Goal: Obtain resource: Download file/media

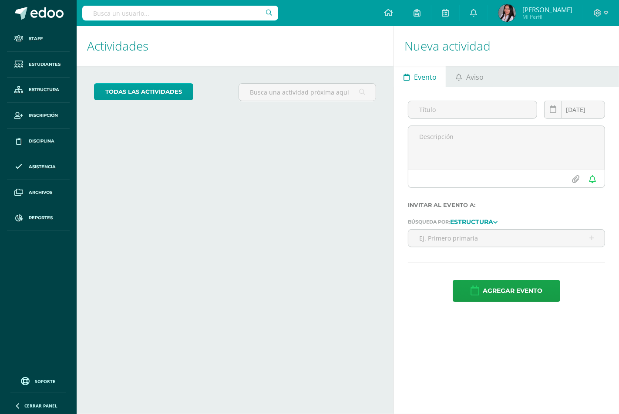
click at [172, 10] on input "text" at bounding box center [180, 13] width 196 height 15
type input "l"
click at [49, 219] on span "Reportes" at bounding box center [41, 217] width 24 height 7
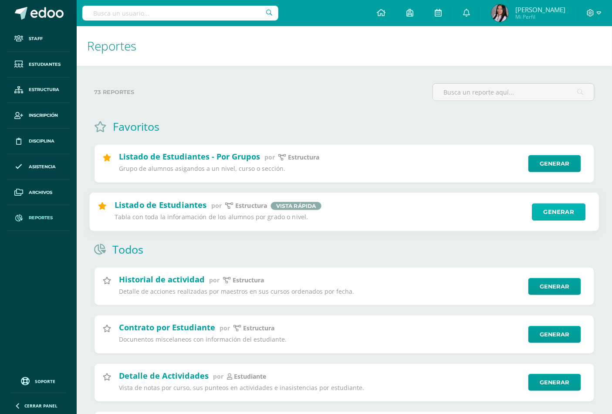
click at [536, 211] on link "Generar" at bounding box center [559, 211] width 54 height 17
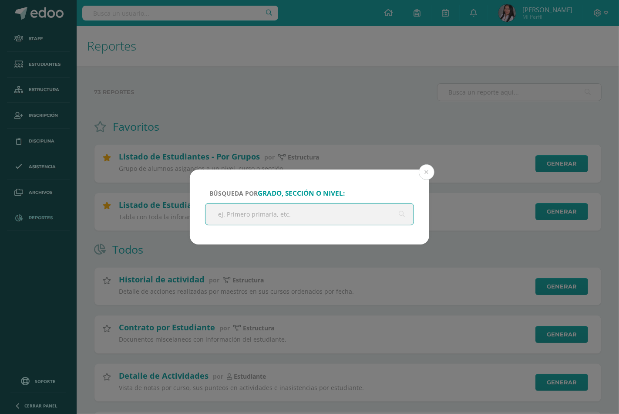
click at [262, 219] on input "text" at bounding box center [310, 213] width 208 height 21
type input "v curso"
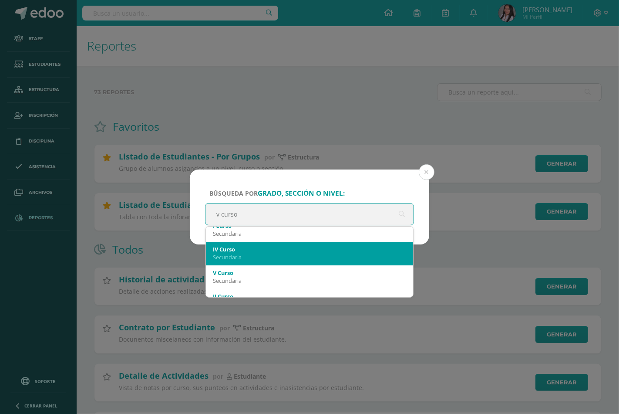
scroll to position [48, 0]
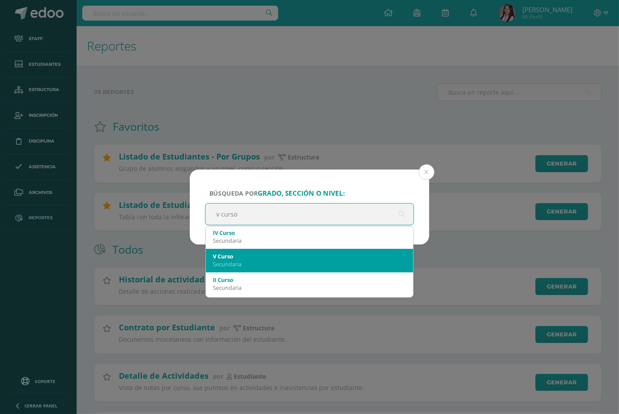
click at [249, 257] on div "V Curso" at bounding box center [309, 256] width 193 height 8
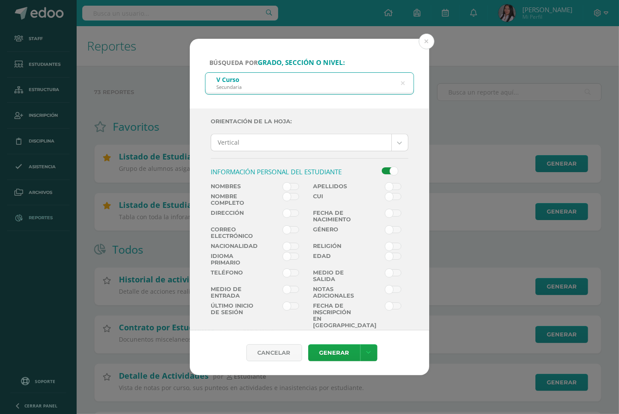
scroll to position [145, 0]
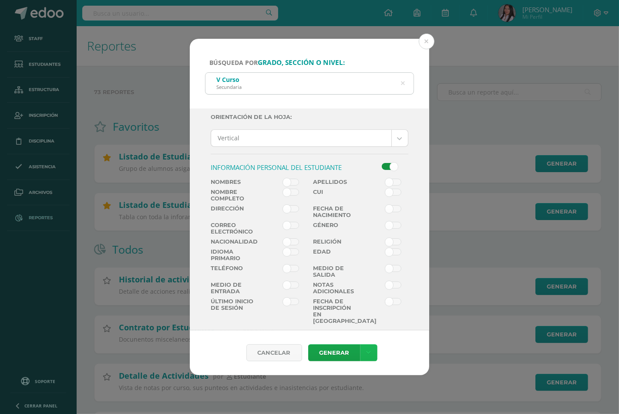
click at [372, 358] on link at bounding box center [369, 352] width 17 height 17
click at [372, 298] on link "Descargar como HTML" at bounding box center [368, 296] width 93 height 14
click at [293, 194] on span at bounding box center [291, 192] width 16 height 7
click at [0, 0] on input "checkbox" at bounding box center [0, 0] width 0 height 0
click at [363, 354] on link at bounding box center [369, 352] width 17 height 17
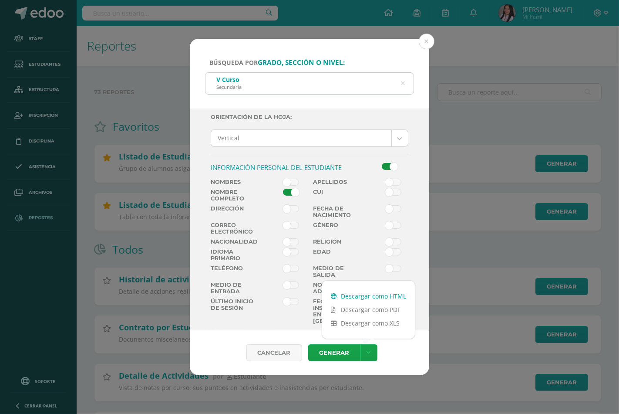
click at [374, 296] on link "Descargar como HTML" at bounding box center [368, 296] width 93 height 14
